Goal: Use online tool/utility

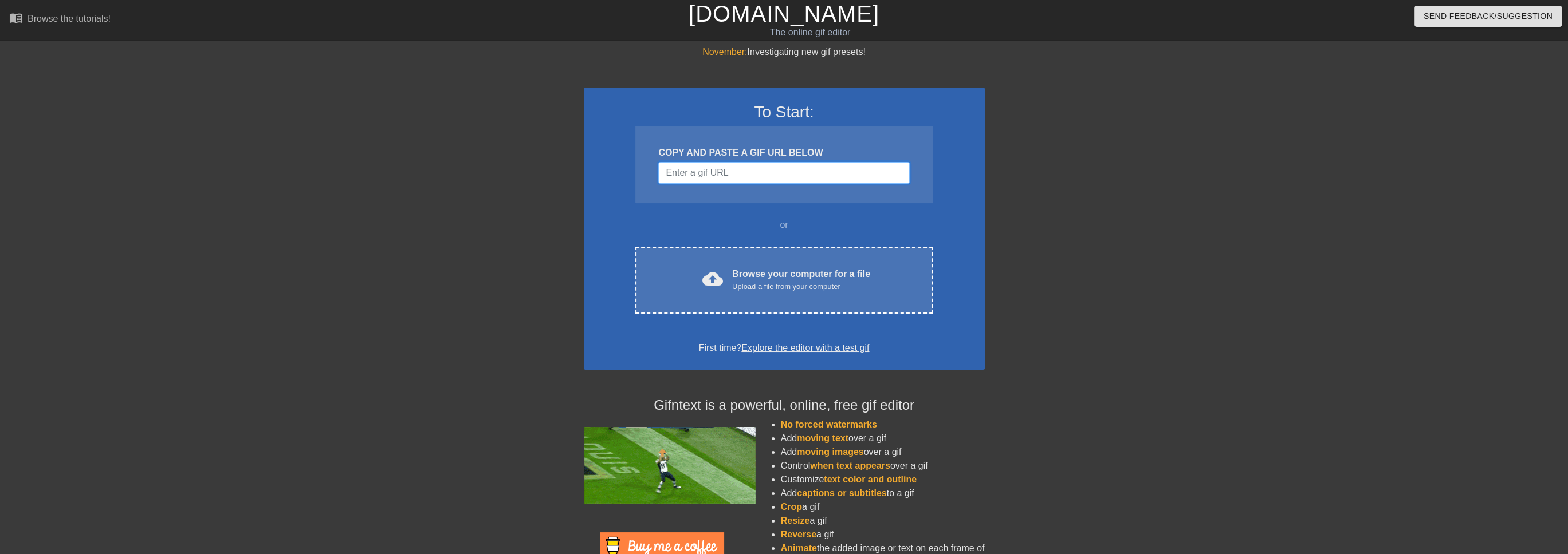
click at [675, 175] on input "Username" at bounding box center [784, 173] width 251 height 22
click at [728, 175] on input "Username" at bounding box center [784, 173] width 251 height 22
click at [727, 175] on input "Username" at bounding box center [784, 173] width 251 height 22
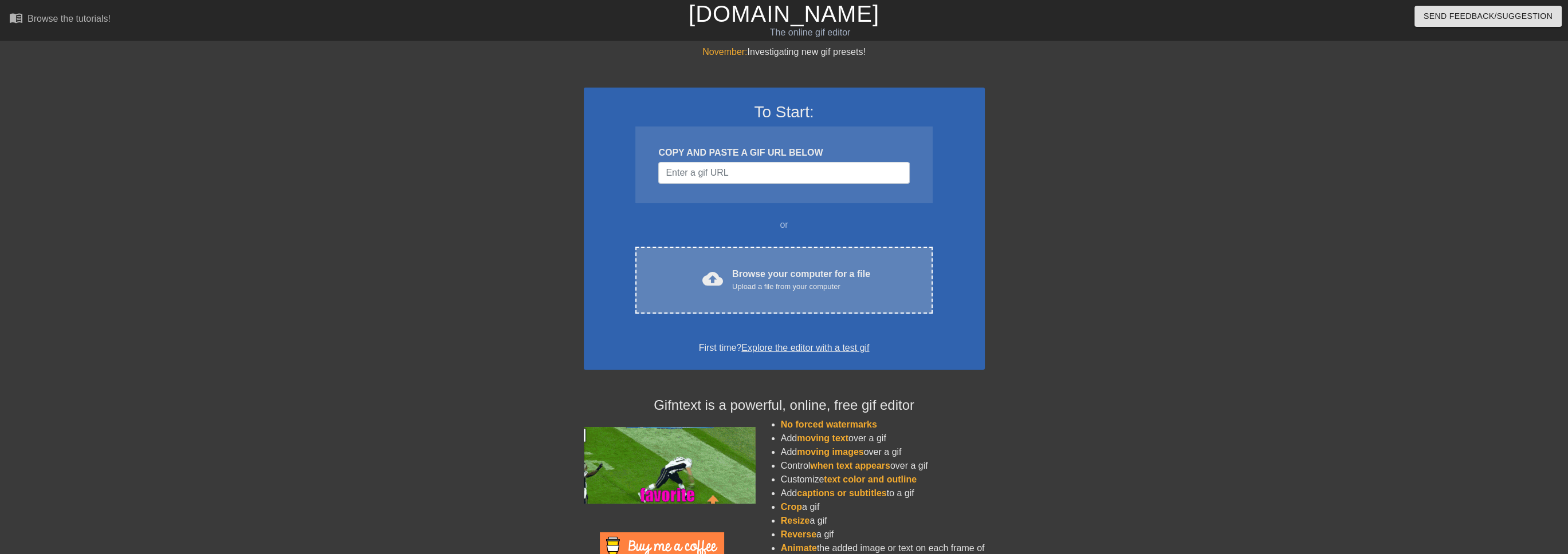
click at [742, 259] on div "cloud_upload Browse your computer for a file Upload a file from your computer C…" at bounding box center [783, 280] width 297 height 67
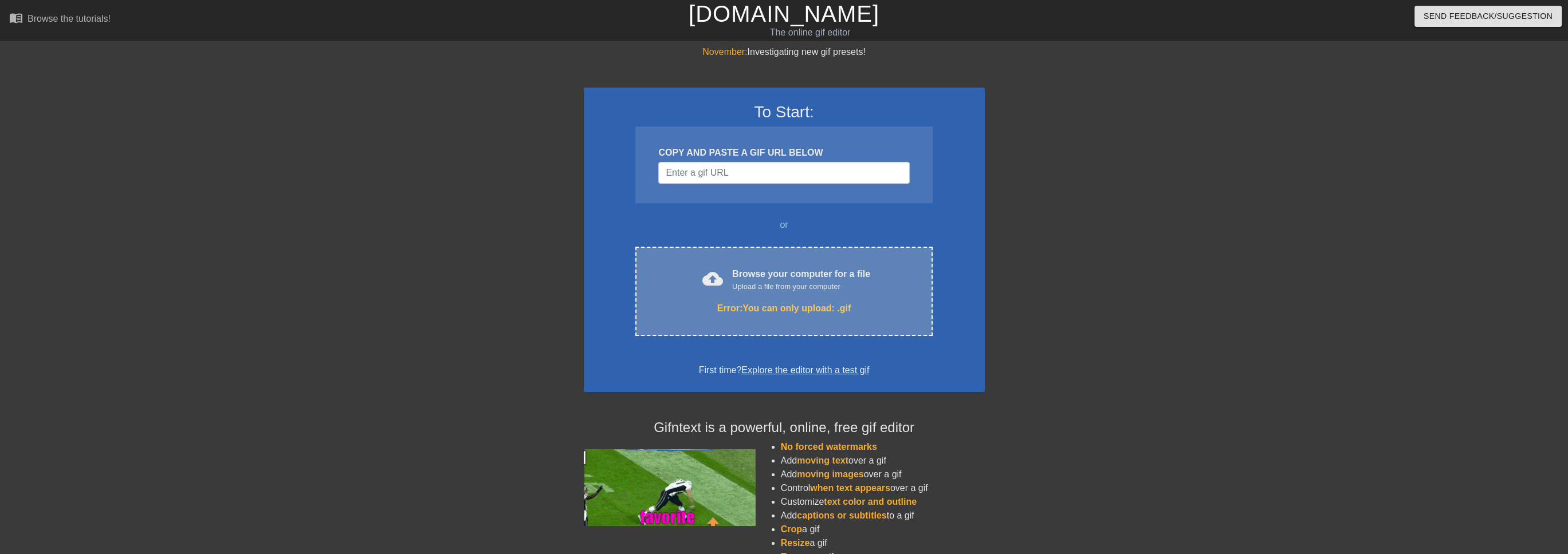
click at [750, 283] on div "Upload a file from your computer" at bounding box center [801, 287] width 138 height 12
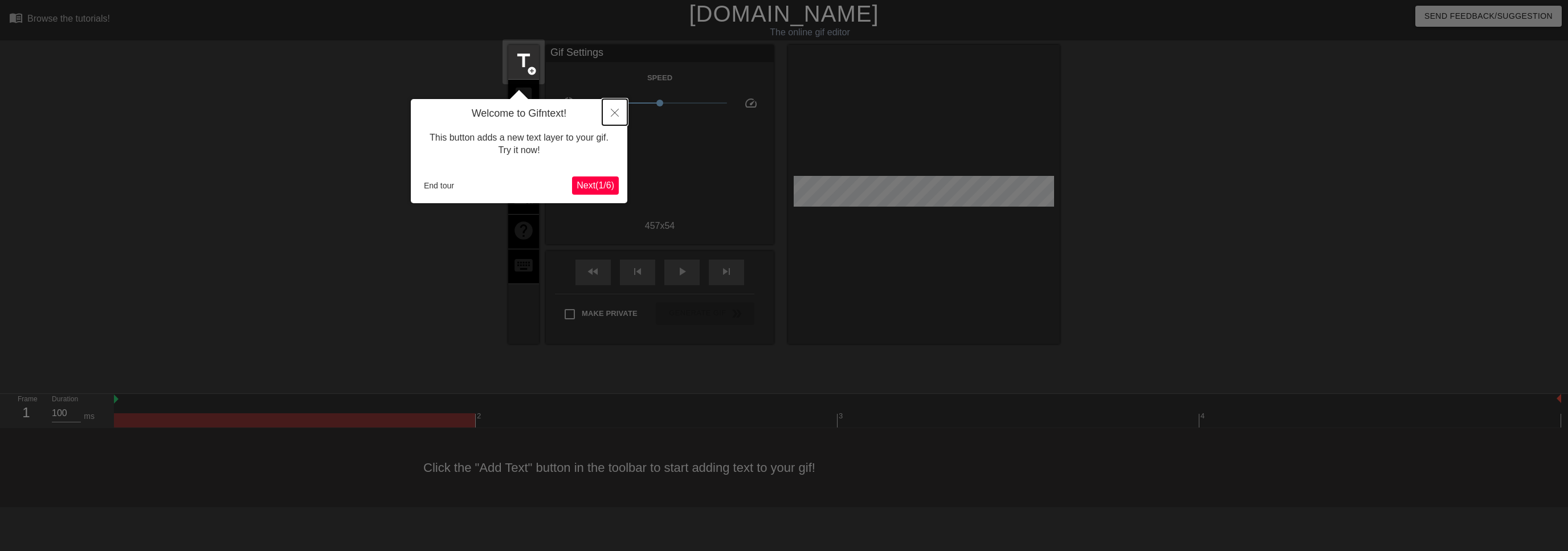
click at [614, 111] on icon "Close" at bounding box center [614, 113] width 8 height 8
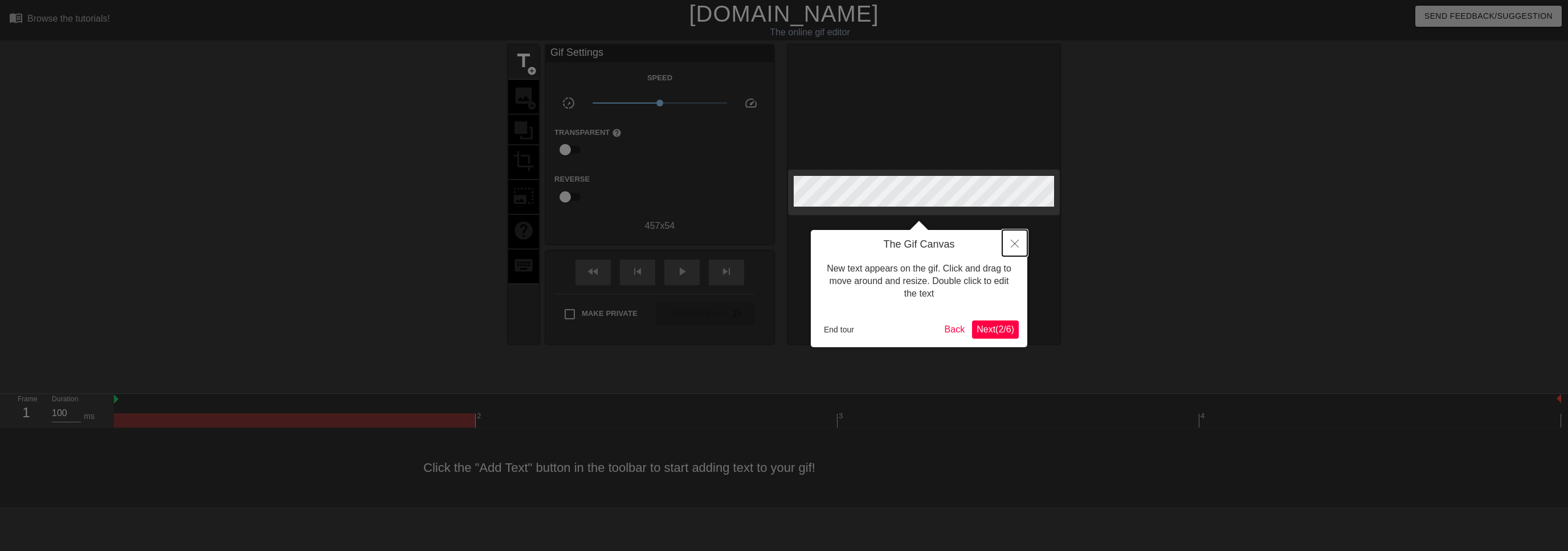
click at [1011, 241] on icon "Close" at bounding box center [1015, 243] width 8 height 8
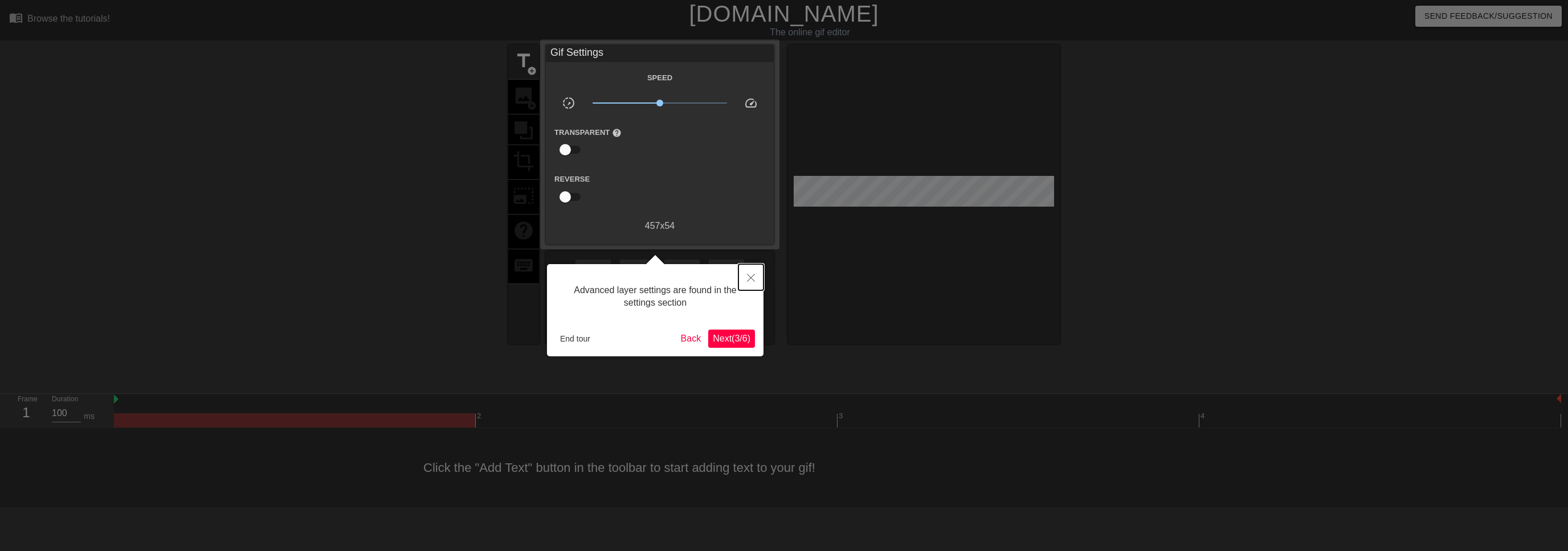
click at [747, 275] on icon "Close" at bounding box center [751, 277] width 8 height 8
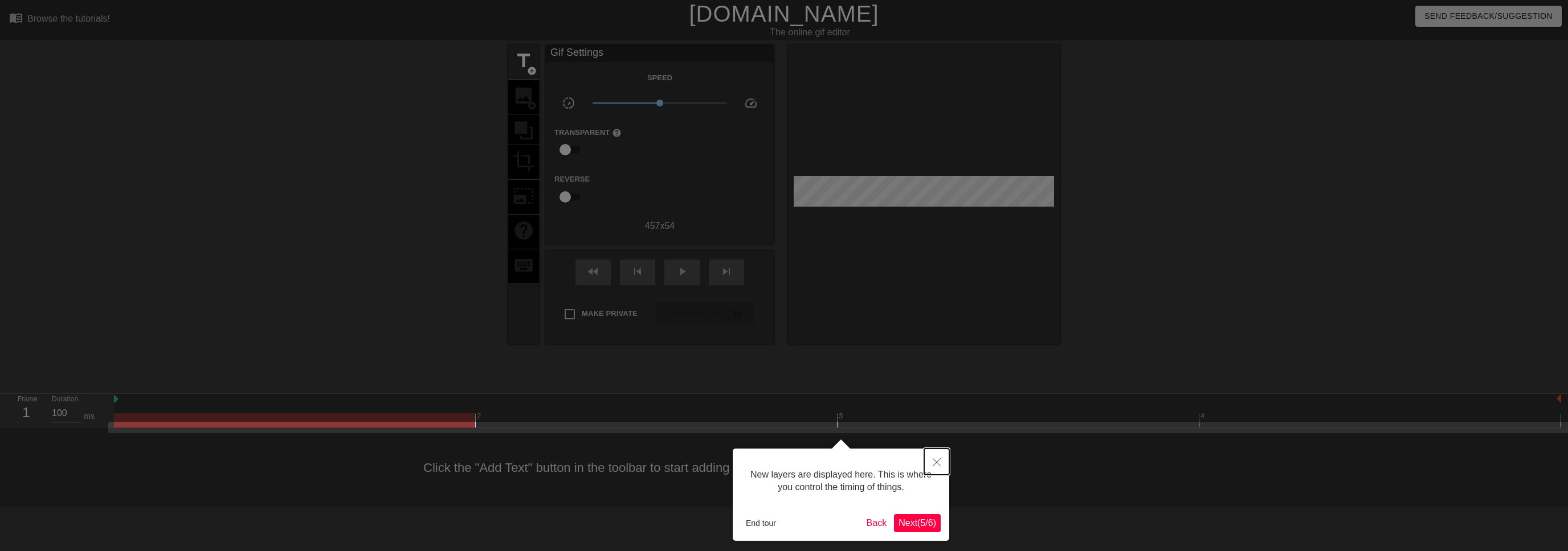
click at [931, 457] on button "Close" at bounding box center [936, 462] width 25 height 26
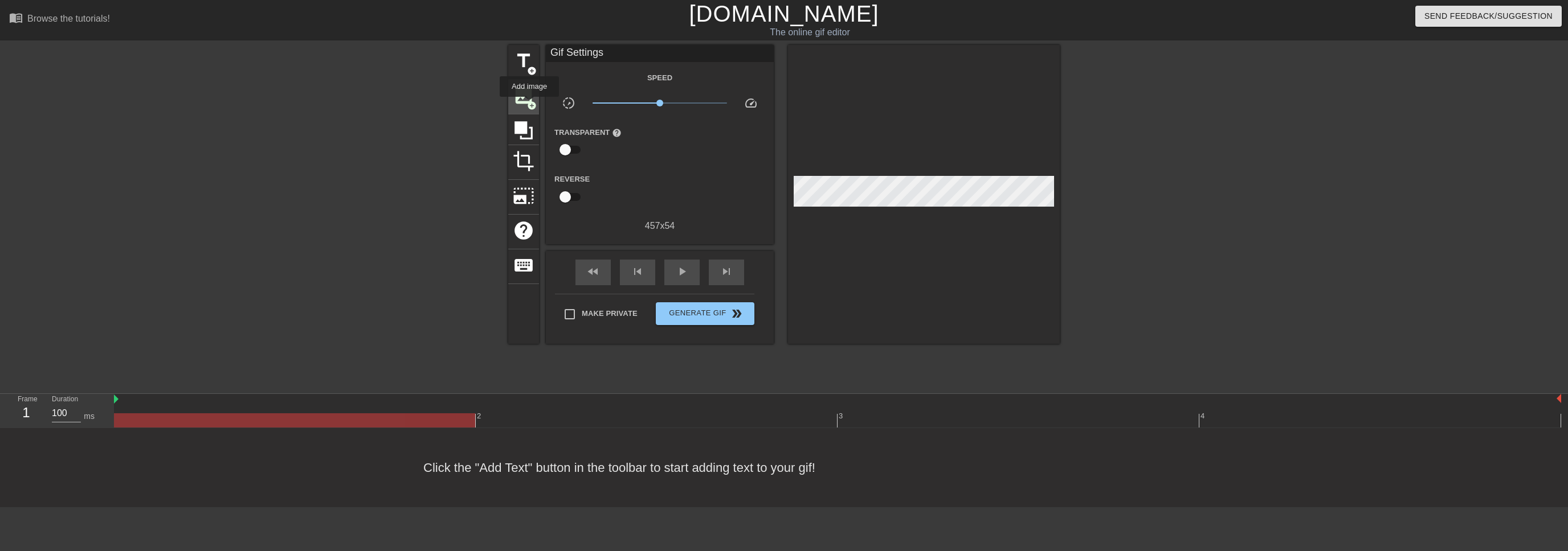
click at [530, 105] on span "add_circle" at bounding box center [532, 106] width 10 height 10
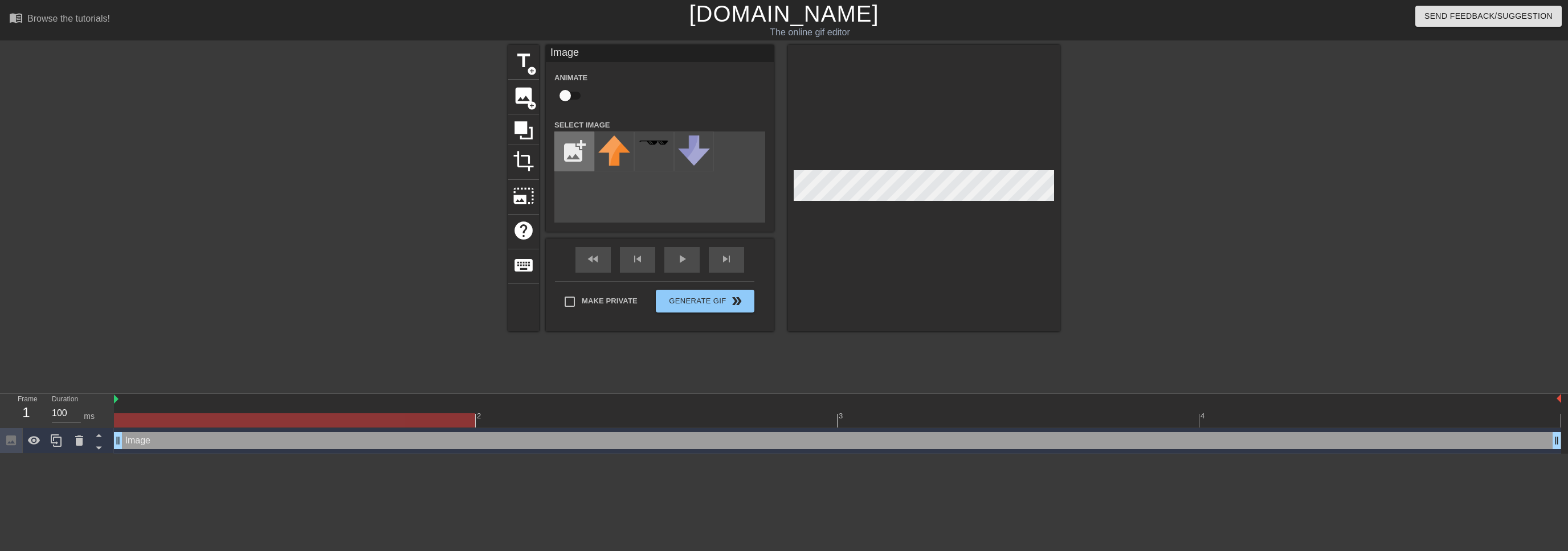
click at [575, 154] on input "file" at bounding box center [575, 151] width 39 height 39
type input "C:\fakepath\Screenshot [DATE] 060535.png"
click at [622, 150] on img at bounding box center [614, 150] width 32 height 30
click at [601, 155] on img at bounding box center [614, 150] width 32 height 30
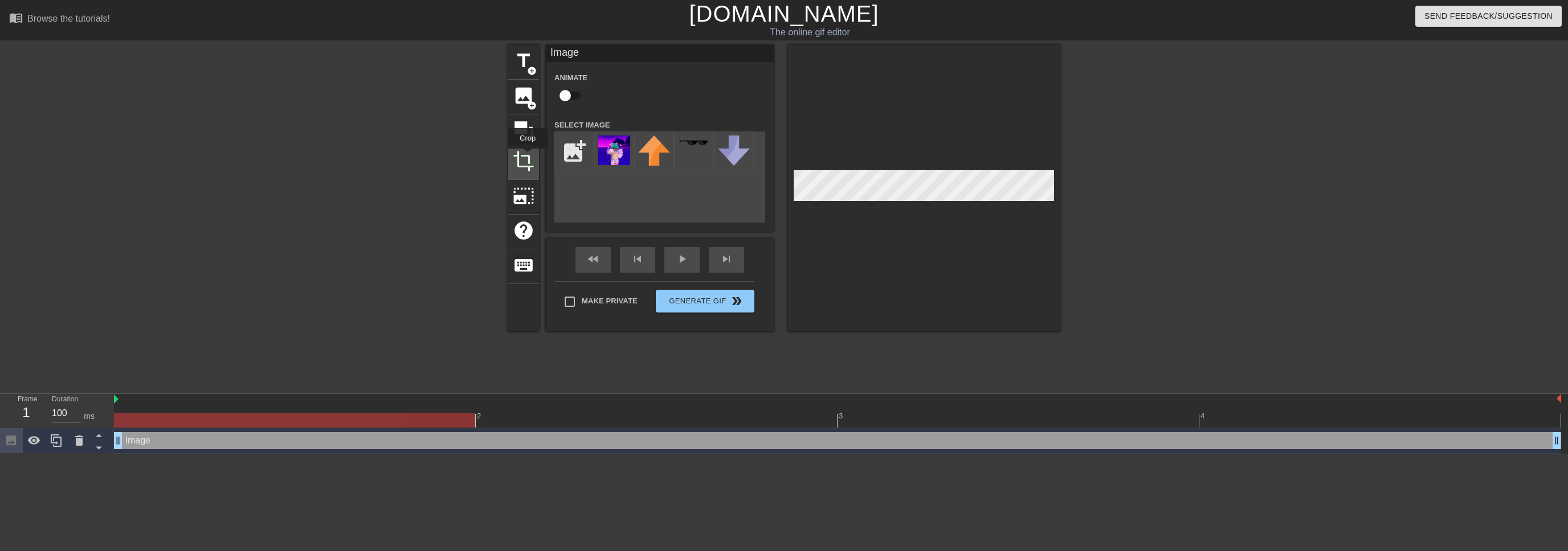
click at [528, 156] on span "crop" at bounding box center [523, 161] width 22 height 22
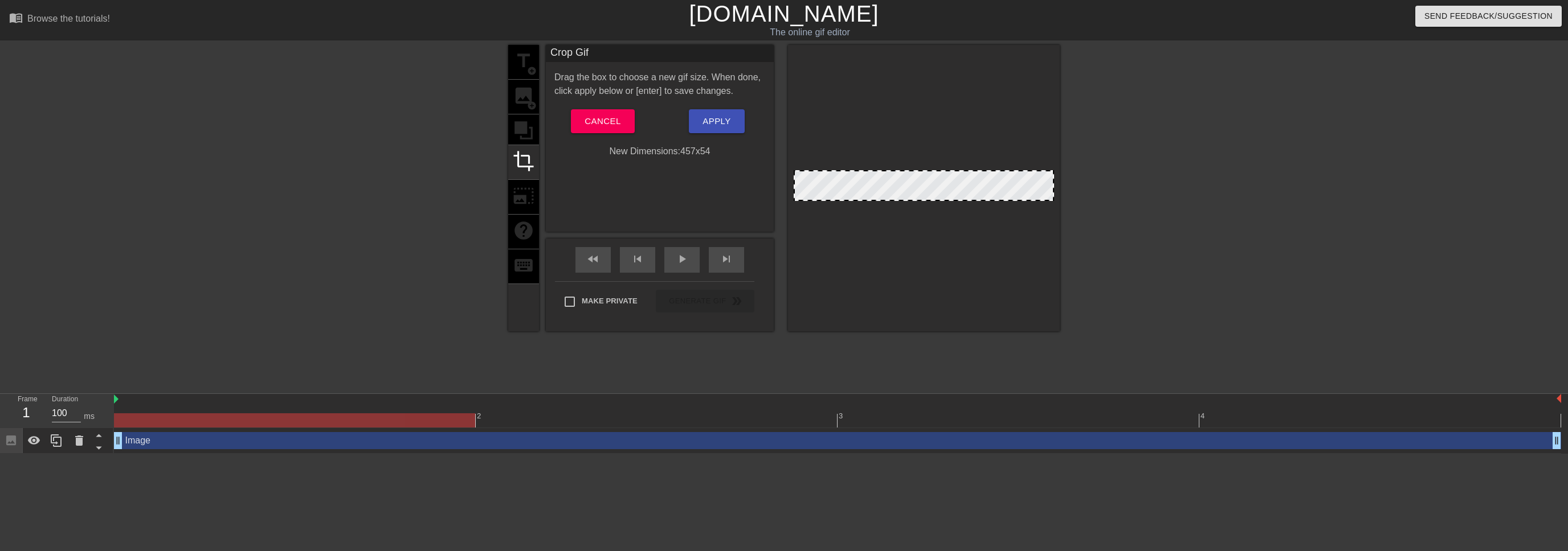
click at [930, 204] on div at bounding box center [924, 188] width 271 height 286
click at [928, 210] on div at bounding box center [924, 188] width 271 height 286
click at [619, 120] on span "Cancel" at bounding box center [602, 121] width 36 height 15
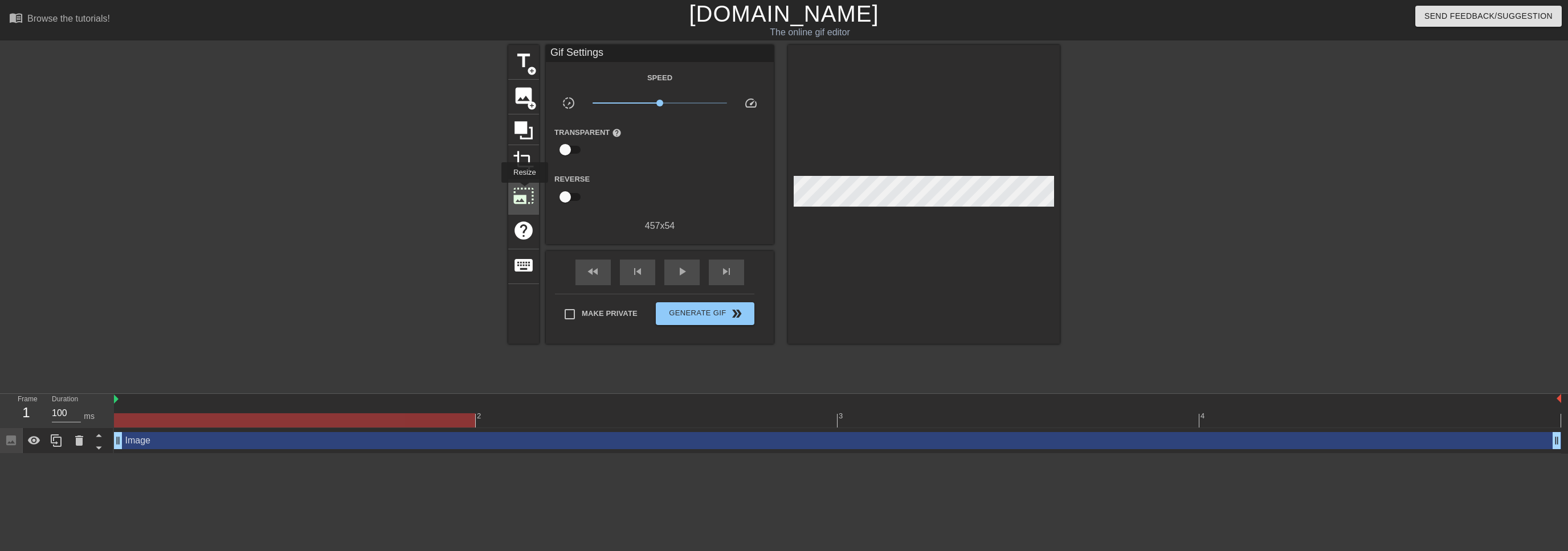
click at [523, 191] on span "photo_size_select_large" at bounding box center [523, 196] width 22 height 22
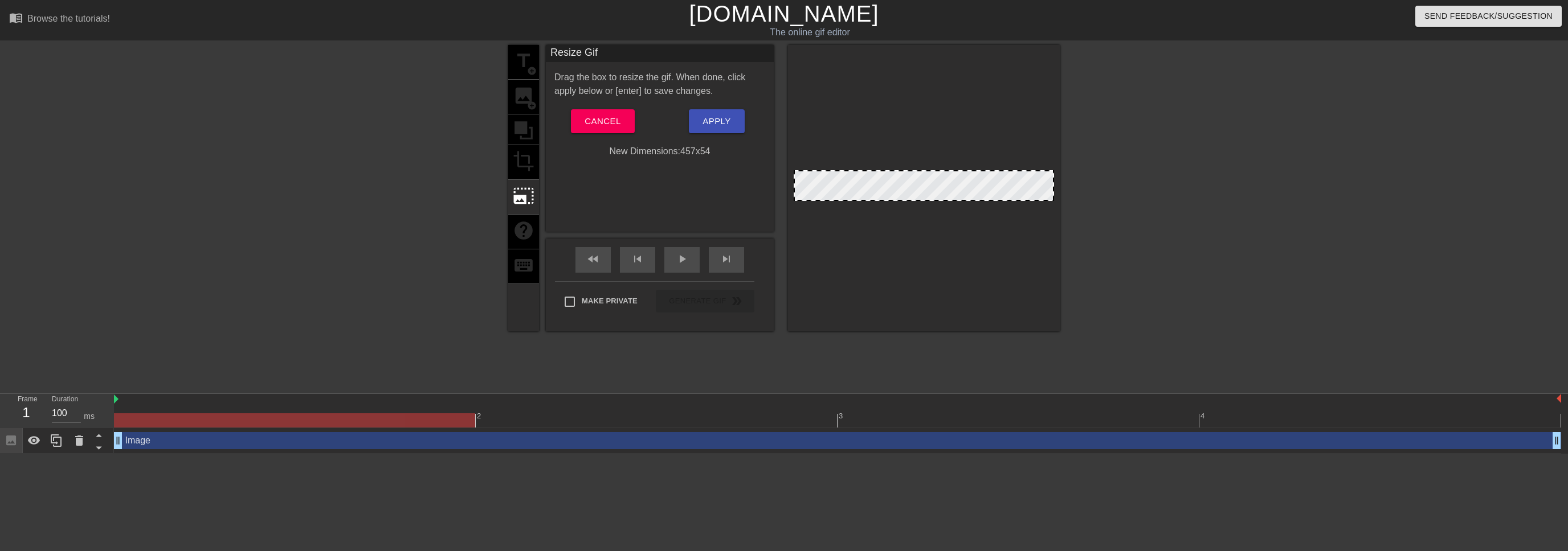
drag, startPoint x: 938, startPoint y: 198, endPoint x: 934, endPoint y: 229, distance: 31.3
click at [937, 235] on div at bounding box center [924, 188] width 271 height 286
drag, startPoint x: 1053, startPoint y: 175, endPoint x: 1199, endPoint y: 214, distance: 151.1
click at [1200, 214] on div "title add_circle image add_circle crop photo_size_select_large help keyboard Re…" at bounding box center [784, 216] width 1568 height 342
click at [520, 80] on div "title add_circle image add_circle crop photo_size_select_large help keyboard" at bounding box center [523, 188] width 31 height 286
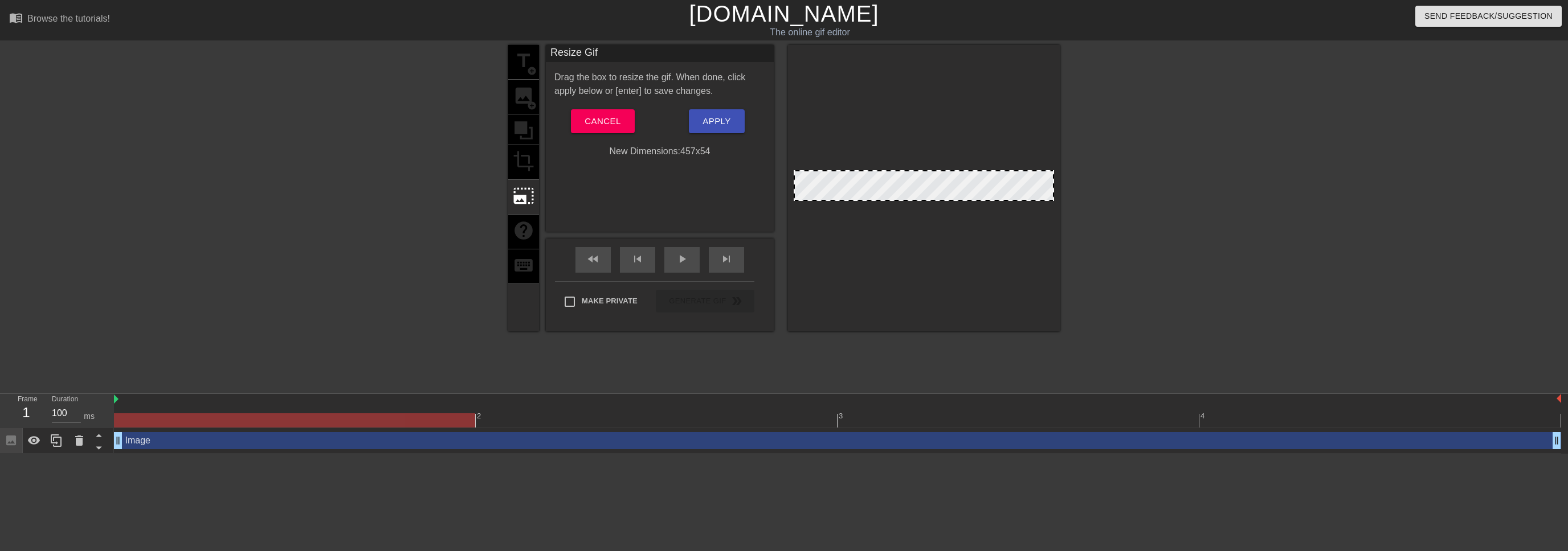
click at [521, 66] on div "title add_circle image add_circle crop photo_size_select_large help keyboard" at bounding box center [523, 188] width 31 height 286
click at [632, 127] on button "Cancel" at bounding box center [603, 121] width 63 height 24
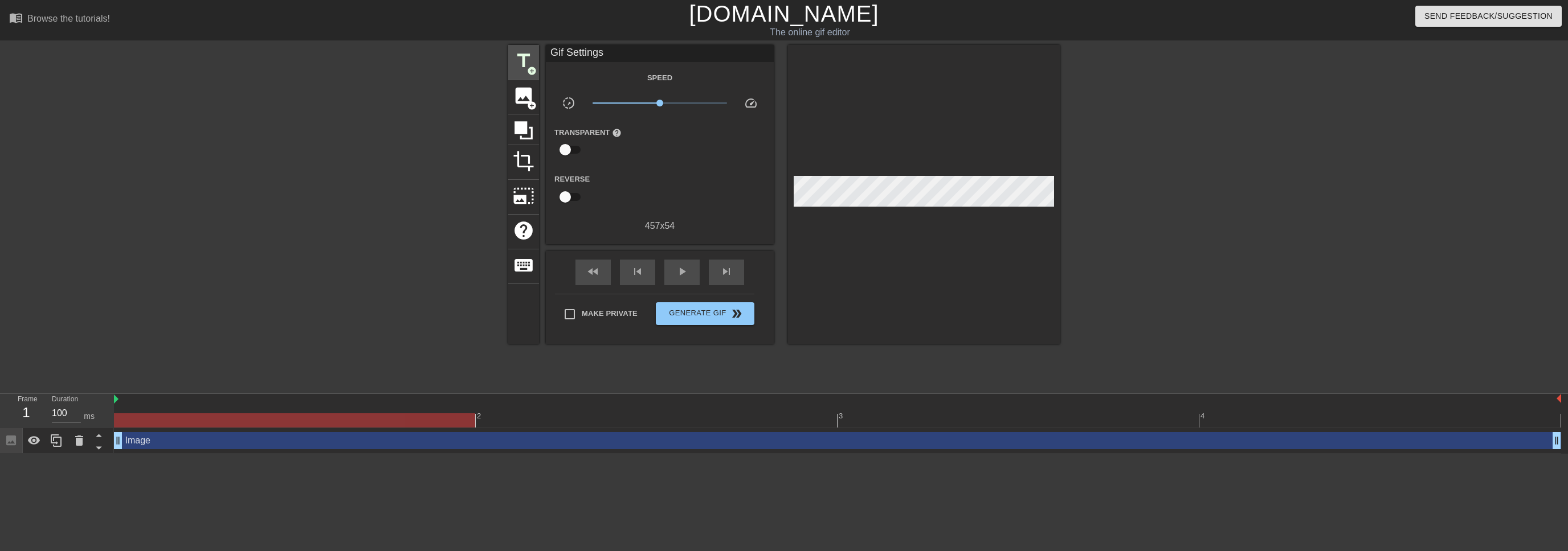
click at [537, 72] on div "title add_circle" at bounding box center [523, 62] width 31 height 35
